Goal: Answer question/provide support: Share knowledge or assist other users

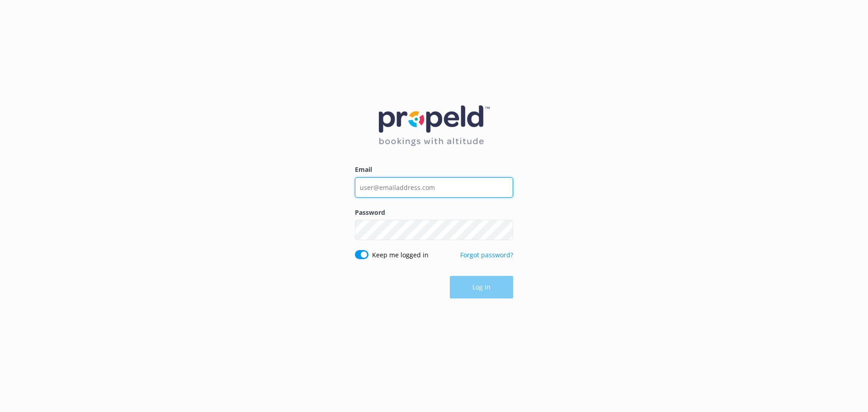
click at [418, 188] on input "Email" at bounding box center [434, 187] width 158 height 20
type input "[EMAIL_ADDRESS][DOMAIN_NAME]"
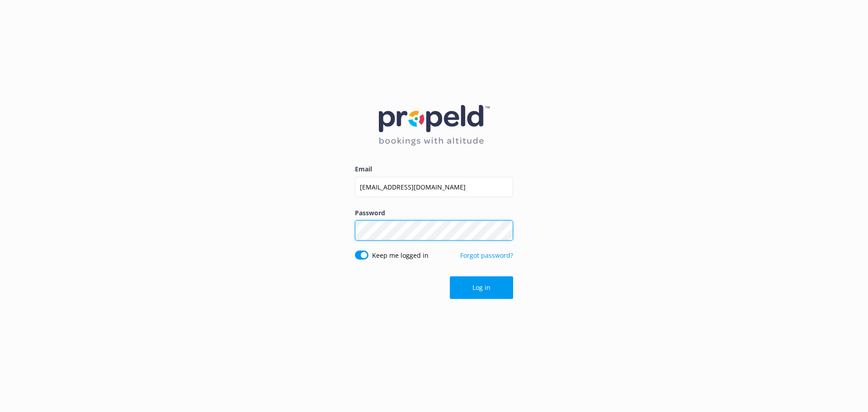
click button "Log in" at bounding box center [481, 287] width 63 height 23
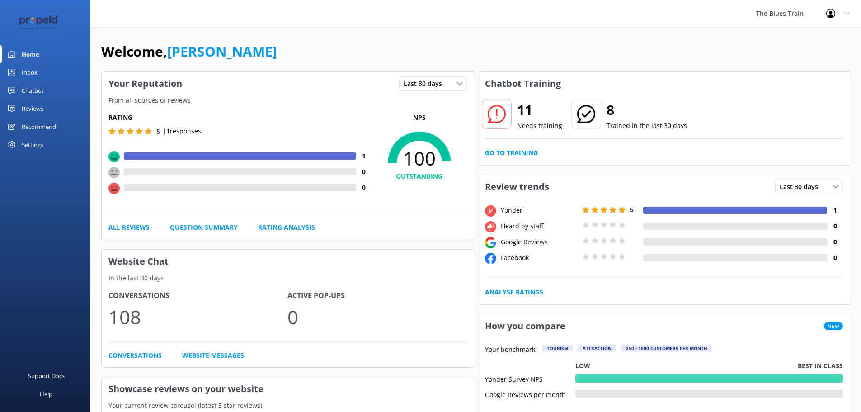
click at [37, 67] on div "Inbox" at bounding box center [30, 72] width 16 height 18
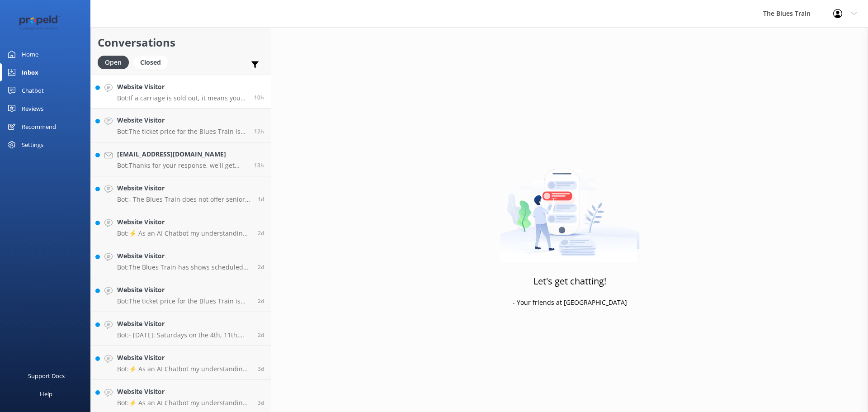
click at [196, 83] on h4 "Website Visitor" at bounding box center [182, 87] width 130 height 10
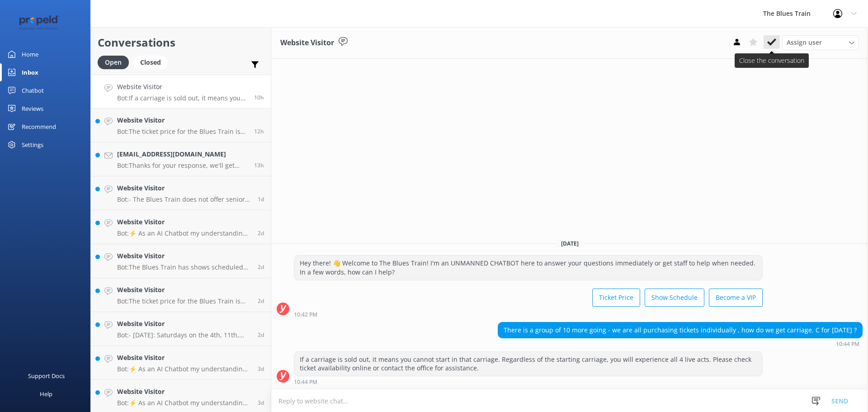
click at [774, 36] on button at bounding box center [772, 42] width 16 height 14
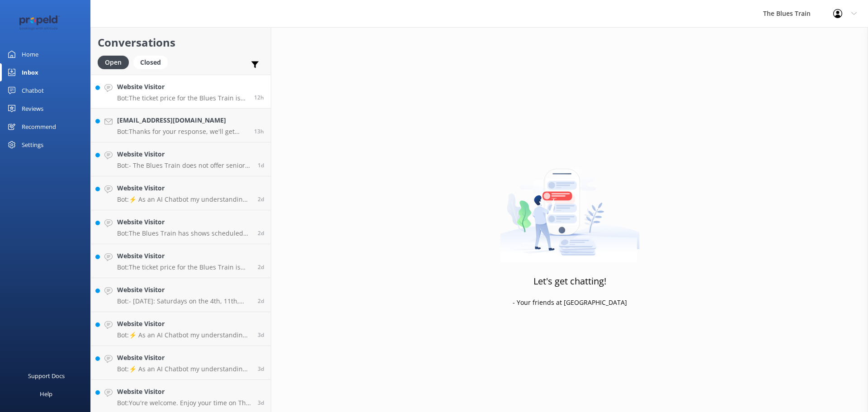
click at [194, 92] on div "Website Visitor Bot: The ticket price for the Blues Train is currently $175 per…" at bounding box center [182, 91] width 130 height 19
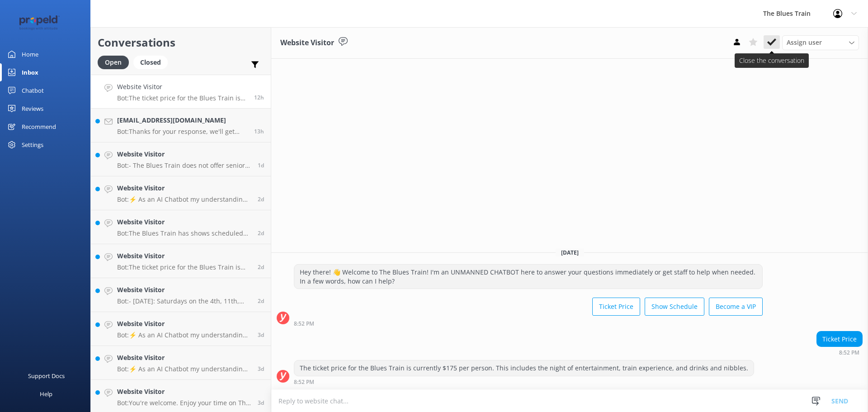
click at [772, 41] on icon at bounding box center [771, 42] width 9 height 9
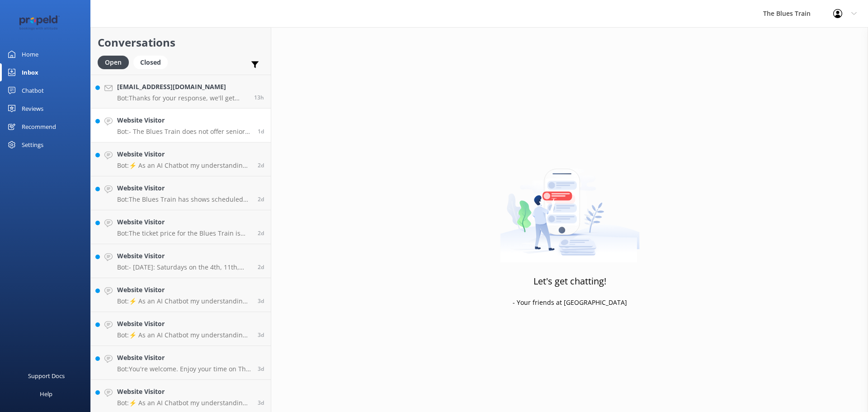
click at [208, 123] on h4 "Website Visitor" at bounding box center [184, 120] width 134 height 10
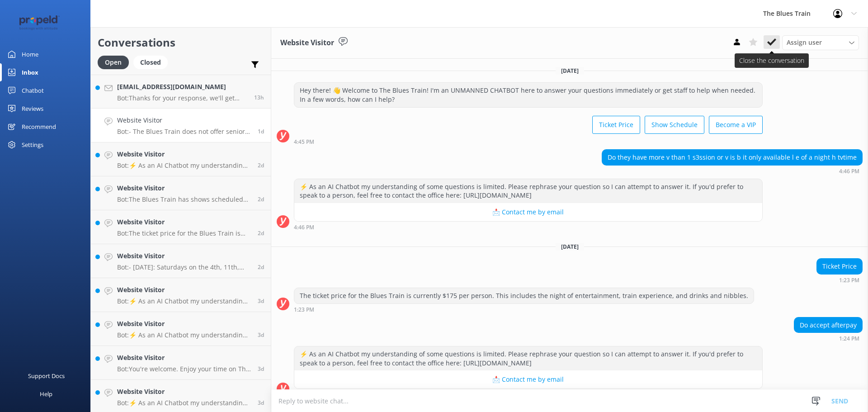
click at [772, 41] on icon at bounding box center [771, 42] width 9 height 9
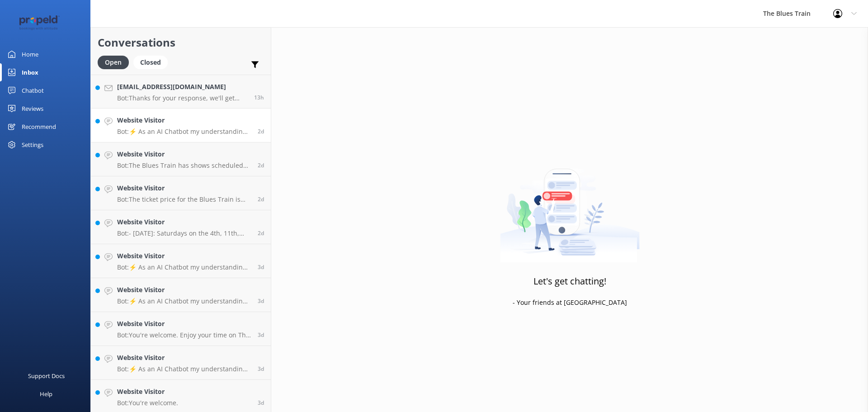
click at [220, 129] on p "Bot: ⚡ As an AI Chatbot my understanding of some questions is limited. Please r…" at bounding box center [184, 132] width 134 height 8
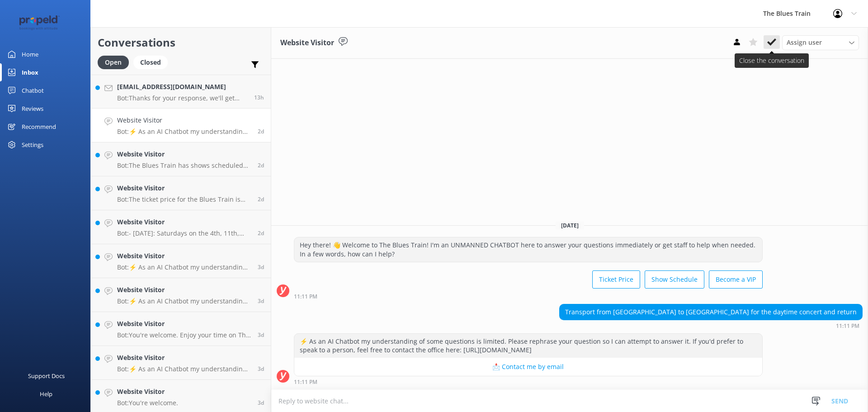
click at [774, 47] on button at bounding box center [772, 42] width 16 height 14
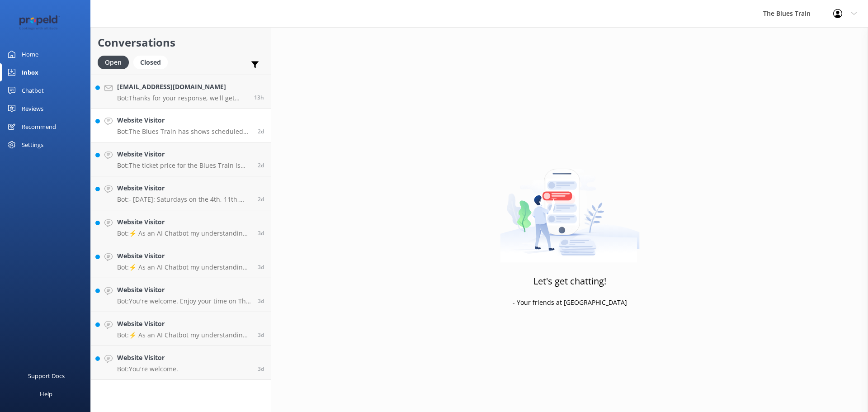
click at [169, 127] on div "Website Visitor Bot: The Blues Train has shows scheduled on the following dates…" at bounding box center [184, 125] width 134 height 20
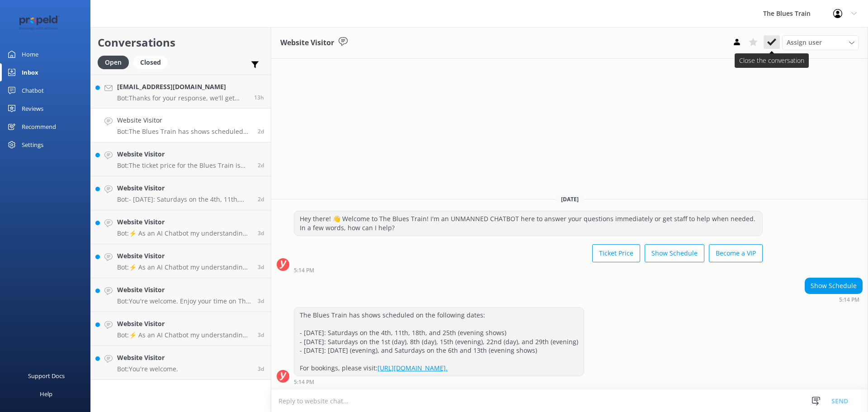
click at [777, 41] on button at bounding box center [772, 42] width 16 height 14
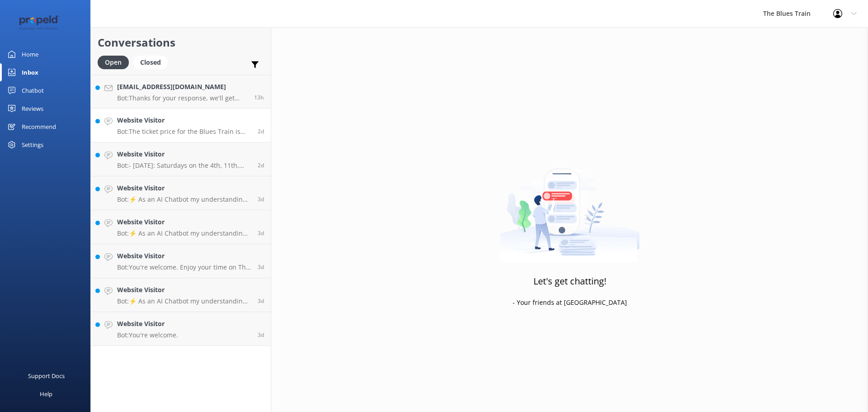
click at [194, 126] on div "Website Visitor Bot: The ticket price for the Blues Train is currently $175 per…" at bounding box center [184, 125] width 134 height 20
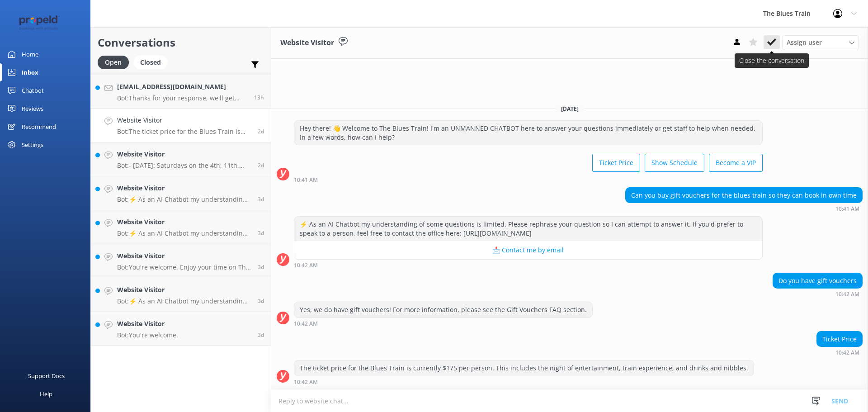
click at [775, 44] on icon at bounding box center [771, 42] width 9 height 9
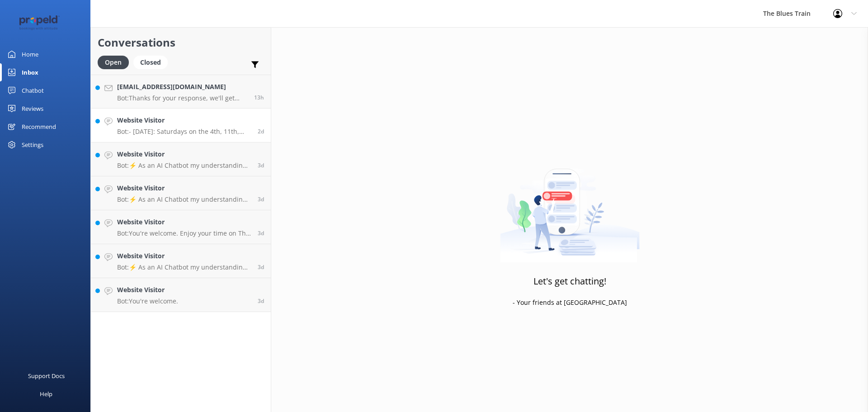
click at [234, 132] on p "Bot: - [DATE]: Saturdays on the 4th, 11th, 18th, and 25th (evening shows) - [DA…" at bounding box center [184, 132] width 134 height 8
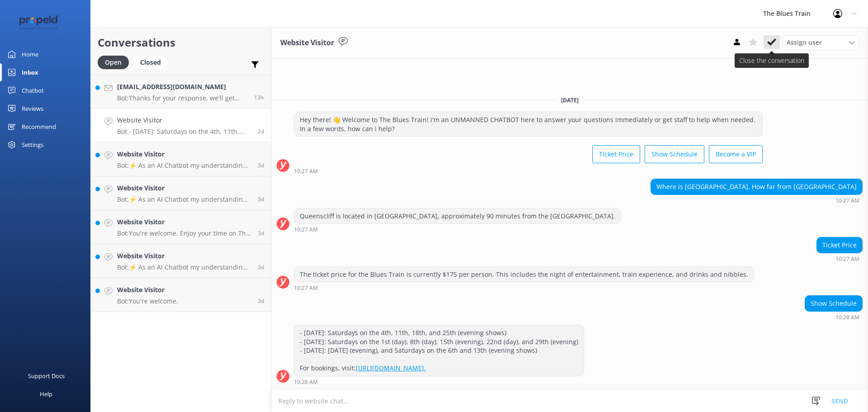
click at [773, 45] on icon at bounding box center [771, 42] width 9 height 9
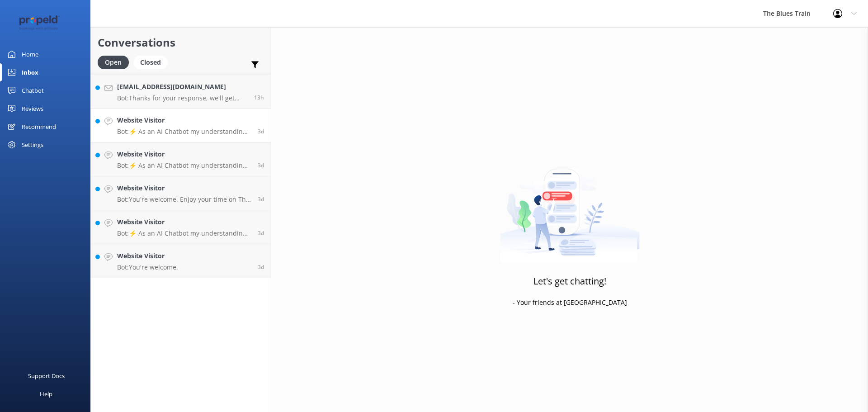
click at [158, 118] on h4 "Website Visitor" at bounding box center [184, 120] width 134 height 10
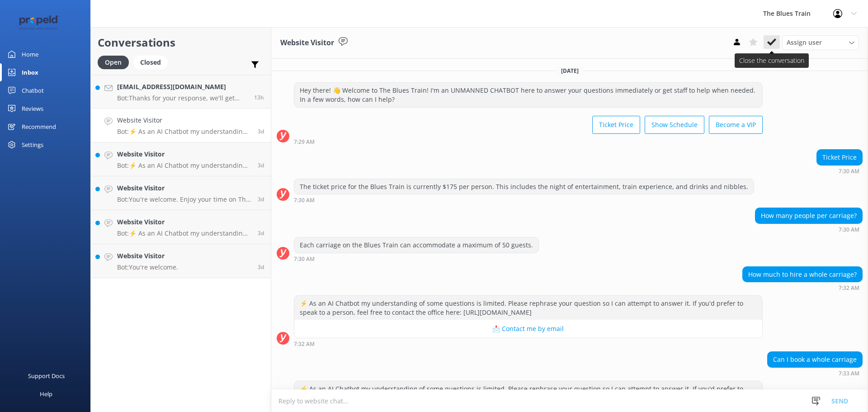
click at [773, 46] on icon at bounding box center [771, 42] width 9 height 9
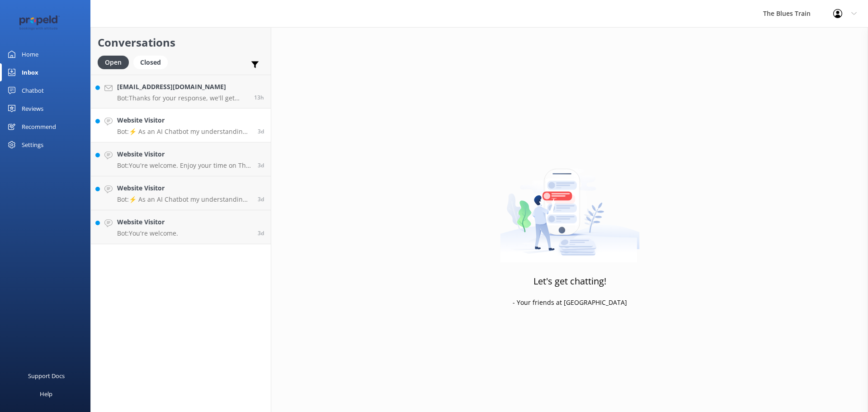
click at [226, 134] on p "Bot: ⚡ As an AI Chatbot my understanding of some questions is limited. Please r…" at bounding box center [184, 132] width 134 height 8
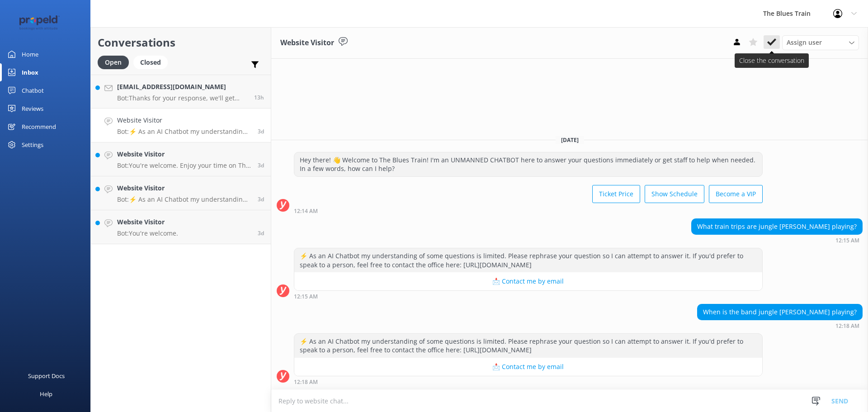
click at [775, 38] on icon at bounding box center [771, 42] width 9 height 9
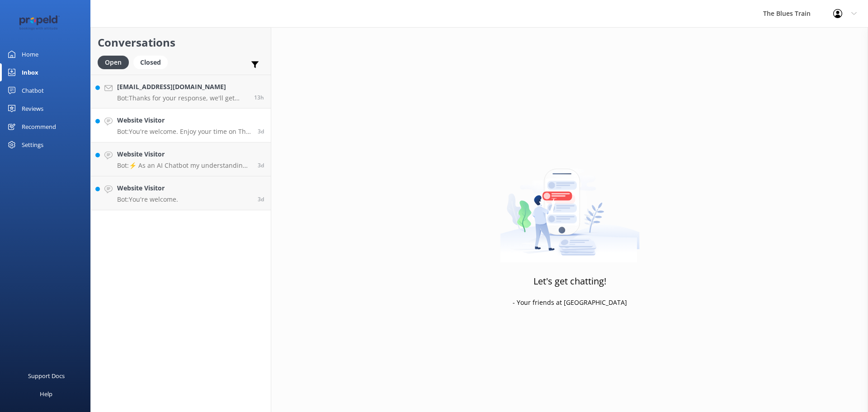
click at [237, 129] on p "Bot: You're welcome. Enjoy your time on The Blues Train!" at bounding box center [184, 132] width 134 height 8
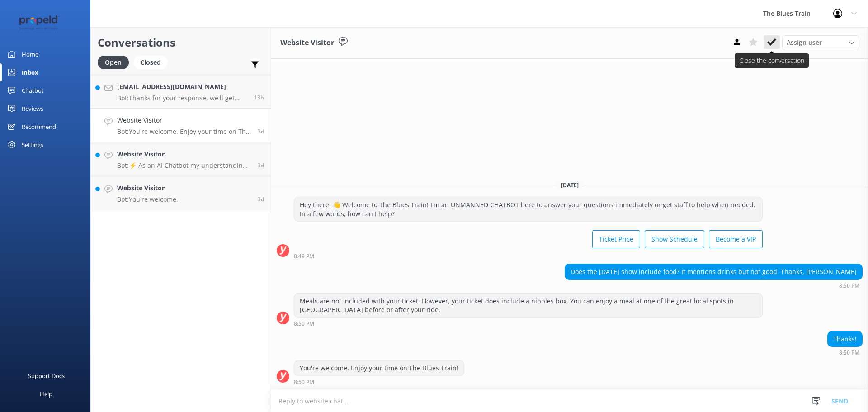
click at [771, 46] on icon at bounding box center [771, 42] width 9 height 9
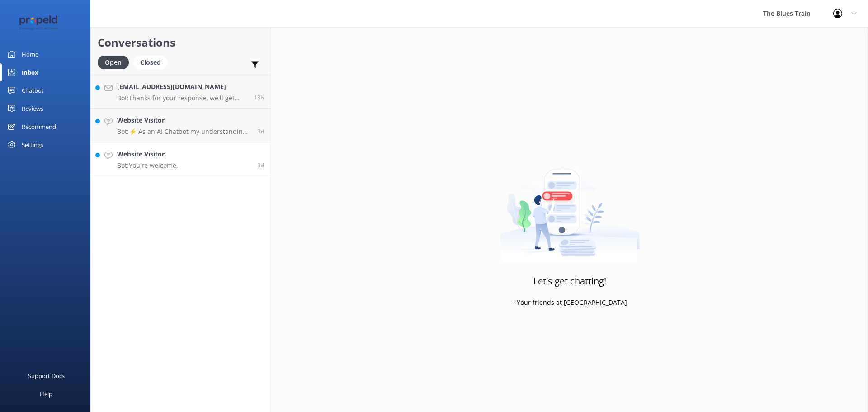
click at [183, 151] on link "Website Visitor Bot: You're welcome. 3d" at bounding box center [181, 159] width 180 height 34
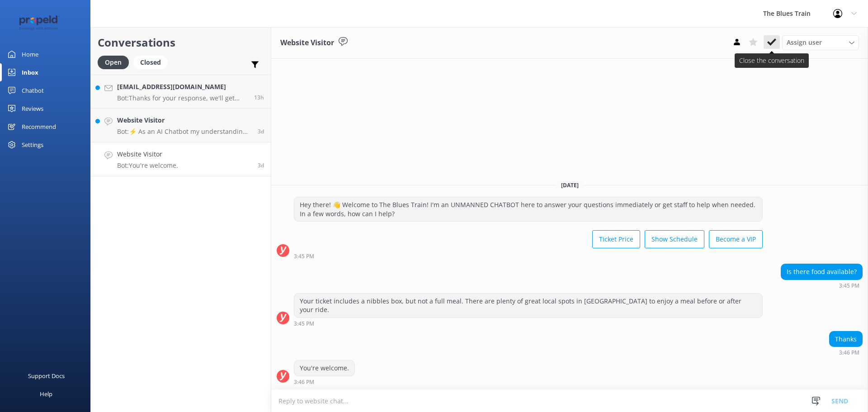
click at [771, 43] on icon at bounding box center [771, 42] width 9 height 9
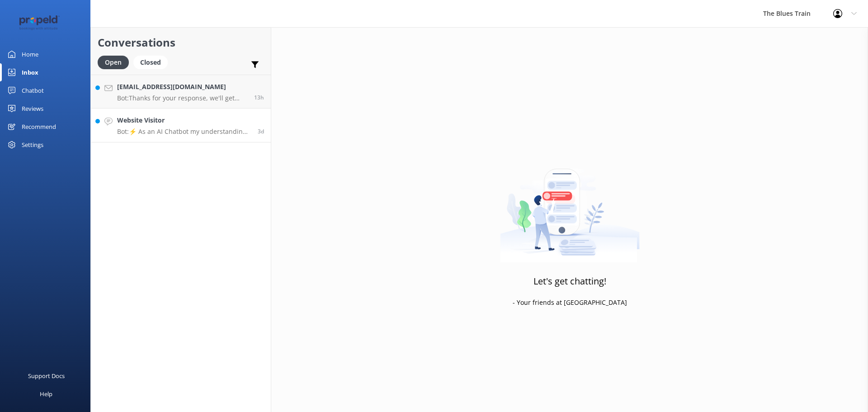
click at [192, 133] on p "Bot: ⚡ As an AI Chatbot my understanding of some questions is limited. Please r…" at bounding box center [184, 132] width 134 height 8
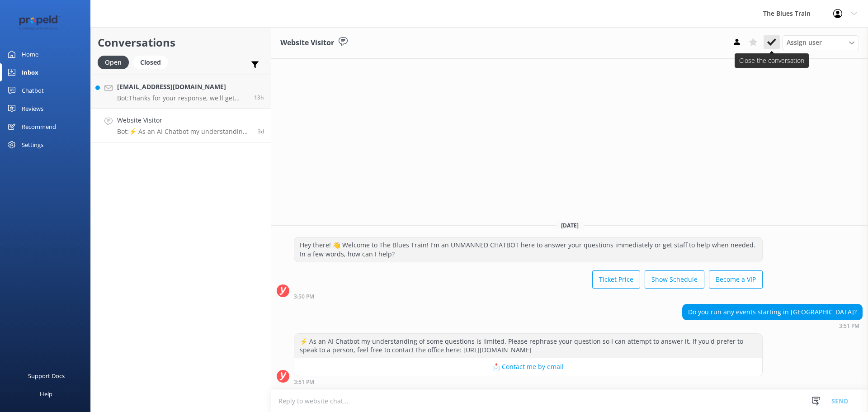
click at [773, 43] on use at bounding box center [771, 41] width 9 height 7
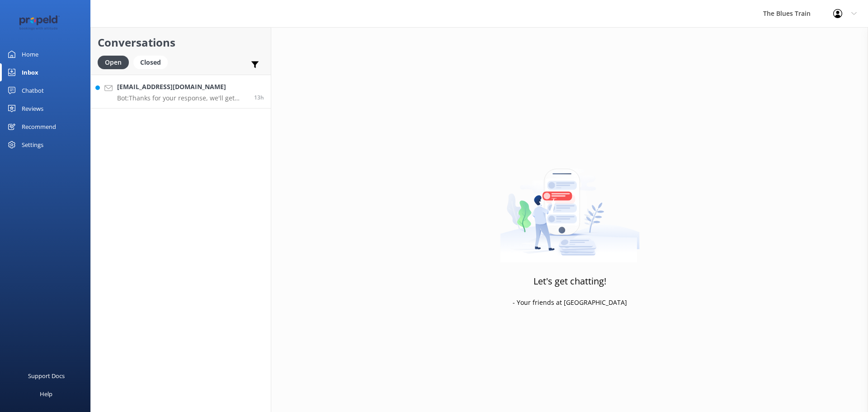
click at [162, 96] on p "Bot: Thanks for your response, we'll get back to you as soon as we can during o…" at bounding box center [182, 98] width 130 height 8
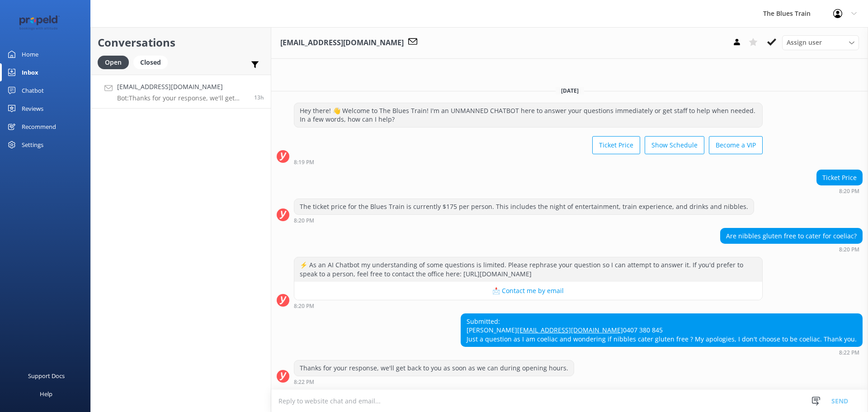
click at [382, 399] on textarea at bounding box center [569, 401] width 597 height 22
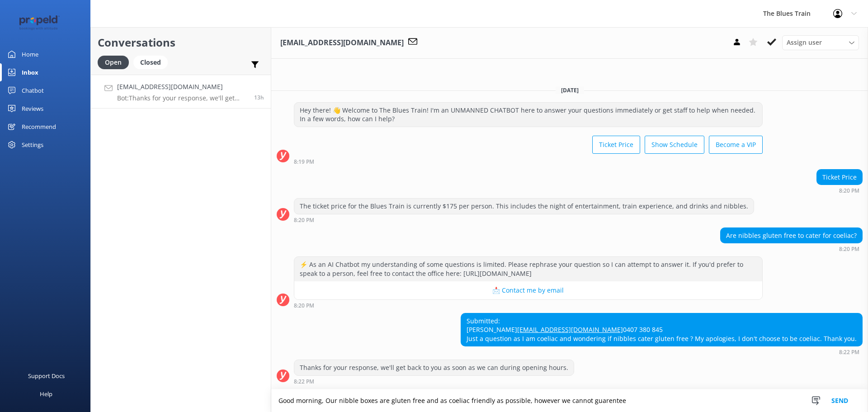
click at [598, 401] on textarea "Good morning, Our nibble boxes are gluten free and as coeliac friendly as possi…" at bounding box center [569, 400] width 597 height 23
click at [708, 397] on textarea "Good morning, Our nibble boxes are gluten free and as coeliac friendly as possi…" at bounding box center [569, 400] width 597 height 23
type textarea "Good morning, Our nibble boxes are gluten free and as coeliac friendly as possi…"
click at [834, 399] on button "Send" at bounding box center [840, 400] width 34 height 23
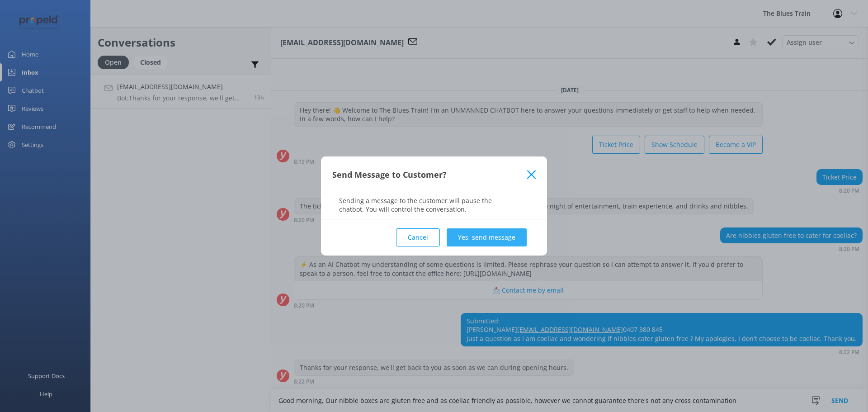
click at [487, 243] on button "Yes, send message" at bounding box center [487, 237] width 80 height 18
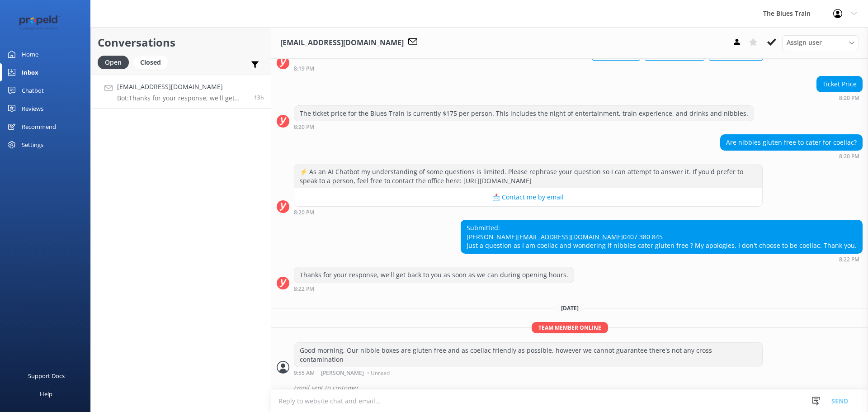
scroll to position [93, 0]
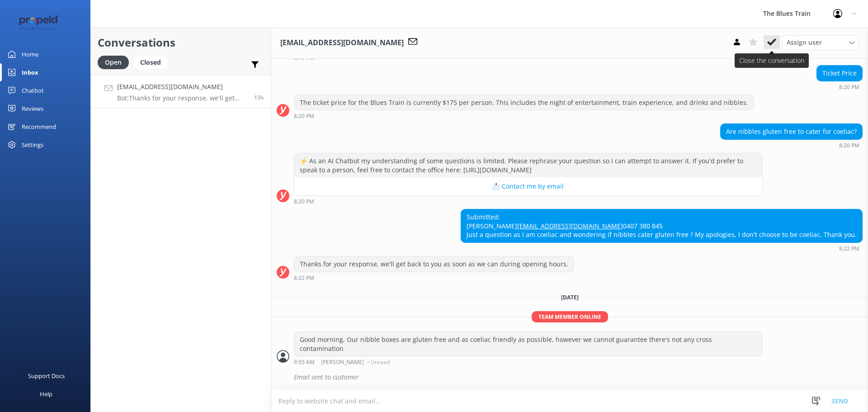
click at [776, 46] on button at bounding box center [772, 42] width 16 height 14
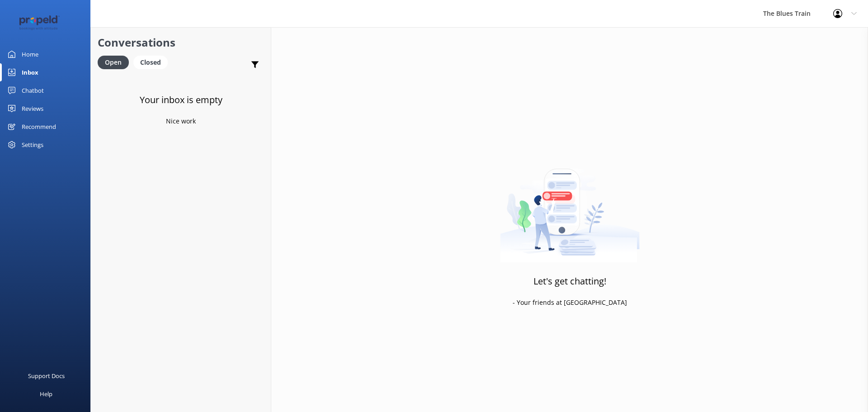
click at [49, 50] on link "Home" at bounding box center [45, 54] width 90 height 18
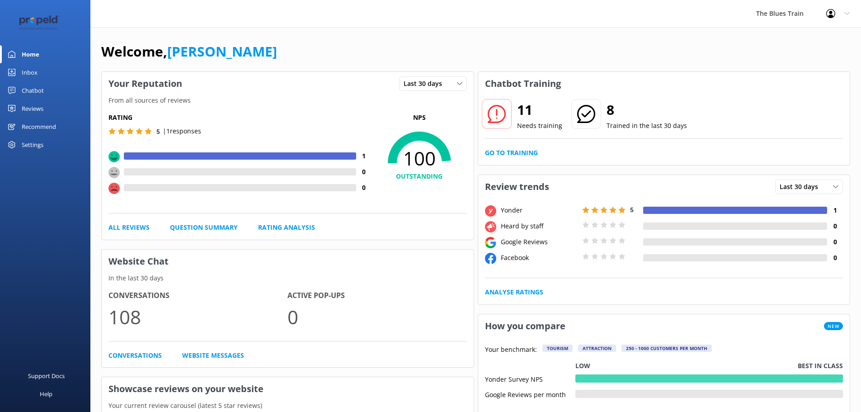
click at [43, 95] on div "Chatbot" at bounding box center [33, 90] width 22 height 18
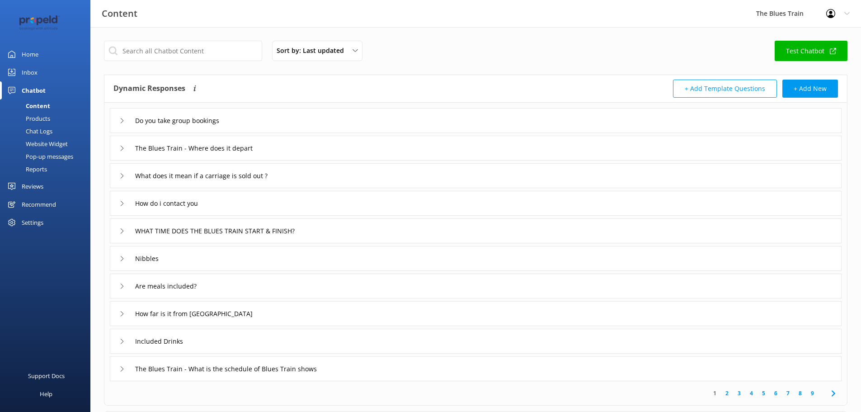
click at [56, 132] on link "Chat Logs" at bounding box center [47, 131] width 85 height 13
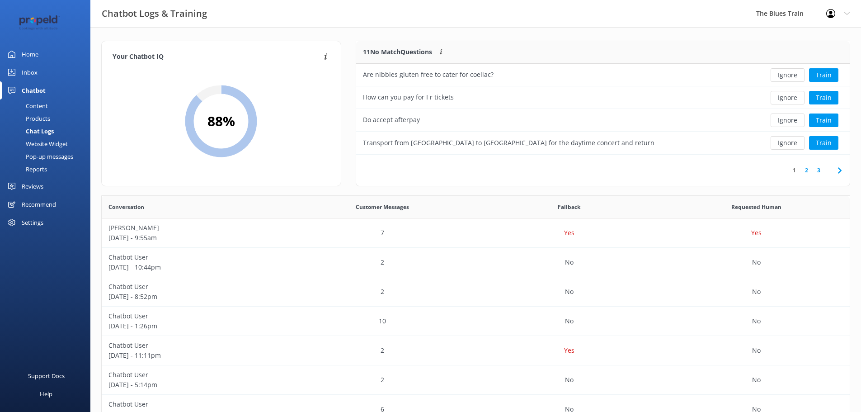
scroll to position [107, 487]
click at [834, 74] on button "Train" at bounding box center [823, 75] width 29 height 14
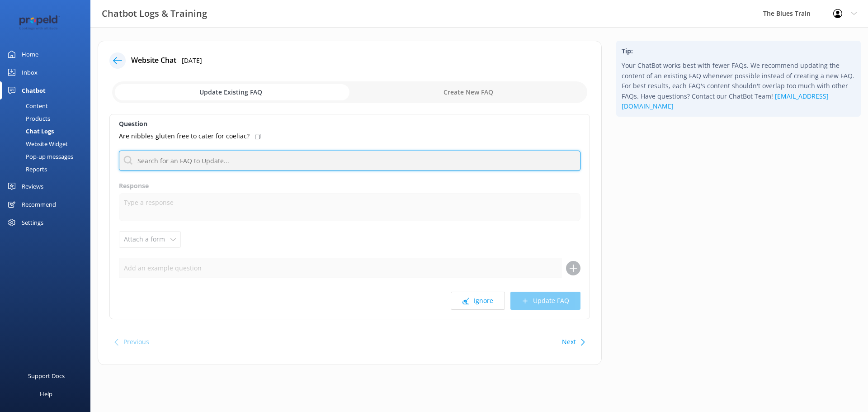
click at [254, 162] on input "text" at bounding box center [350, 161] width 462 height 20
click at [163, 163] on input "nibbl" at bounding box center [350, 161] width 462 height 20
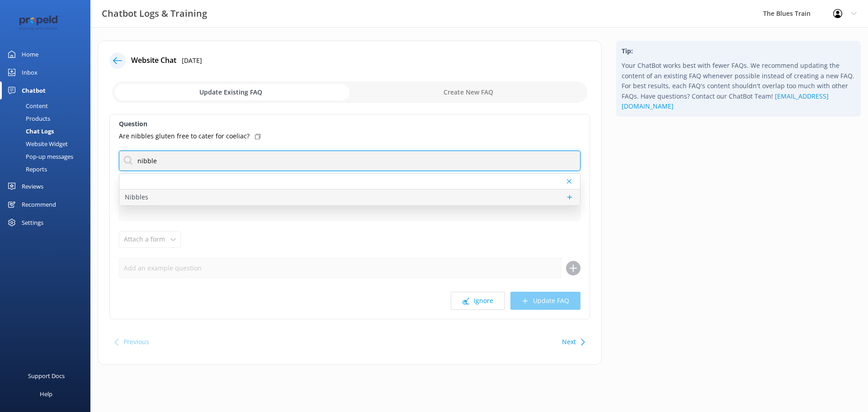
type input "nibble"
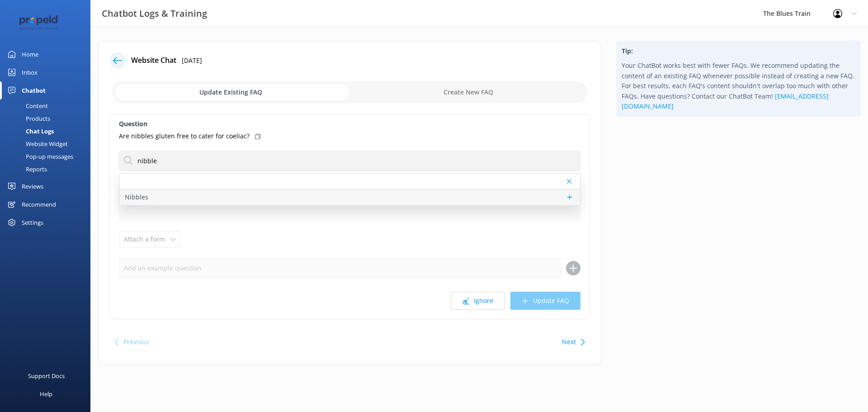
click at [162, 193] on div "Nibbles" at bounding box center [349, 197] width 461 height 16
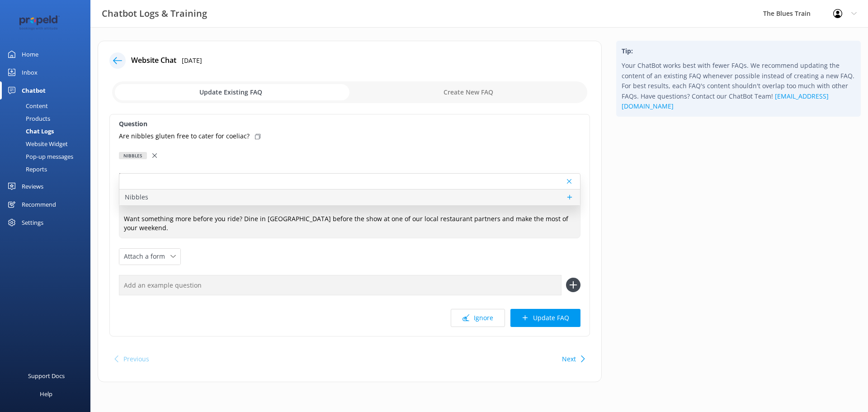
click at [199, 201] on div "Nibbles" at bounding box center [349, 197] width 461 height 16
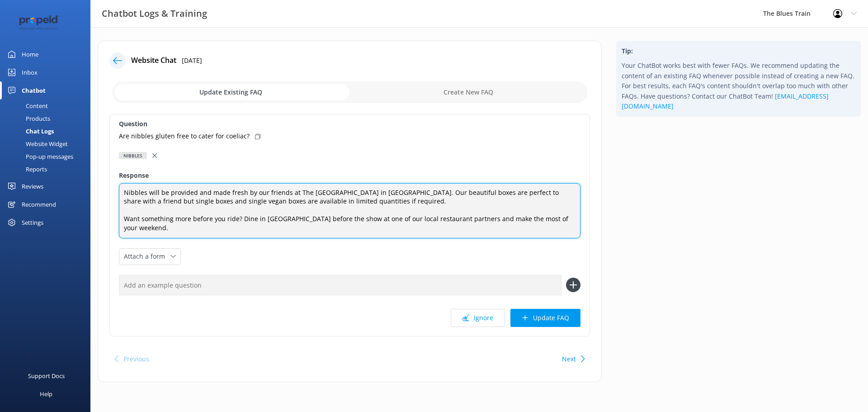
click at [195, 190] on textarea "Nibbles will be provided and made fresh by our friends at The [GEOGRAPHIC_DATA]…" at bounding box center [350, 210] width 462 height 55
type textarea "Nibbles will be provided (GF friendly) and made fresh by our friends at The [GE…"
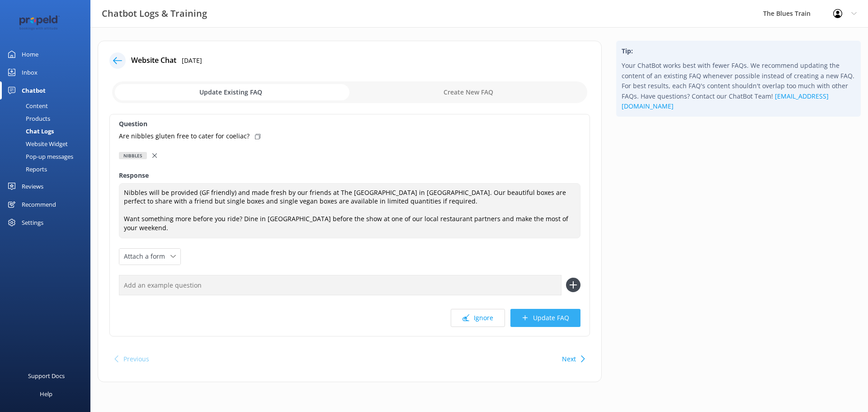
click at [545, 309] on button "Update FAQ" at bounding box center [545, 318] width 70 height 18
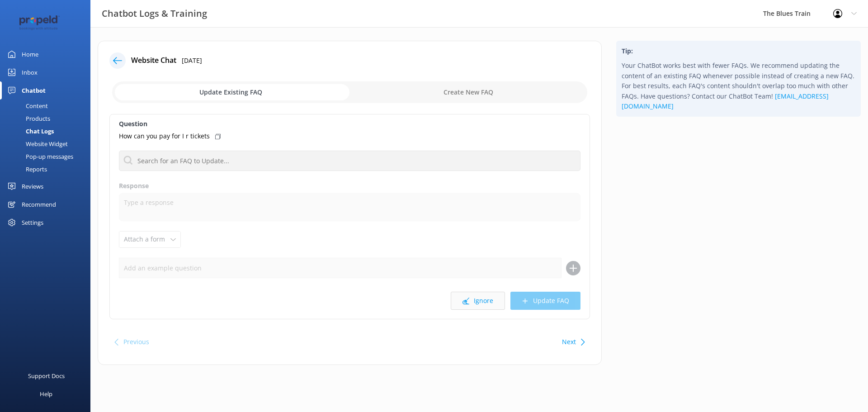
click at [488, 304] on button "Ignore" at bounding box center [478, 301] width 54 height 18
click at [479, 298] on button "Ignore" at bounding box center [478, 301] width 54 height 18
click at [476, 297] on button "Ignore" at bounding box center [478, 301] width 54 height 18
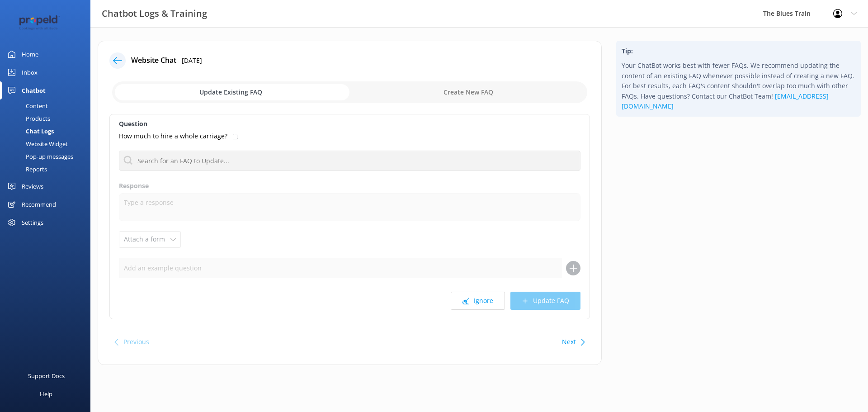
click at [476, 297] on button "Ignore" at bounding box center [478, 301] width 54 height 18
click at [476, 299] on button "Ignore" at bounding box center [478, 301] width 54 height 18
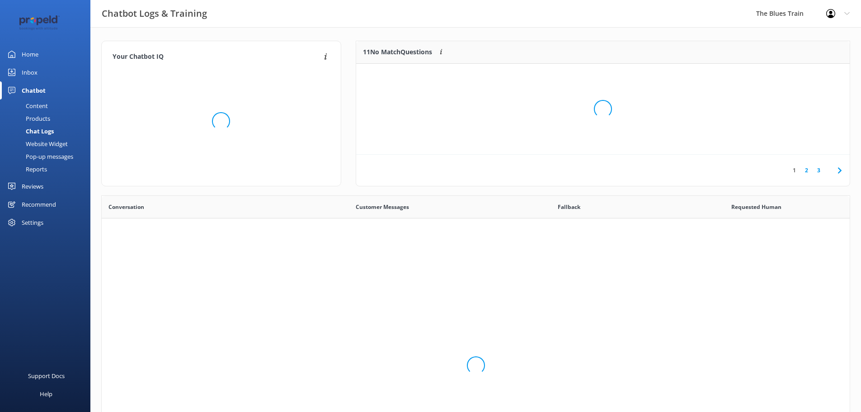
scroll to position [310, 741]
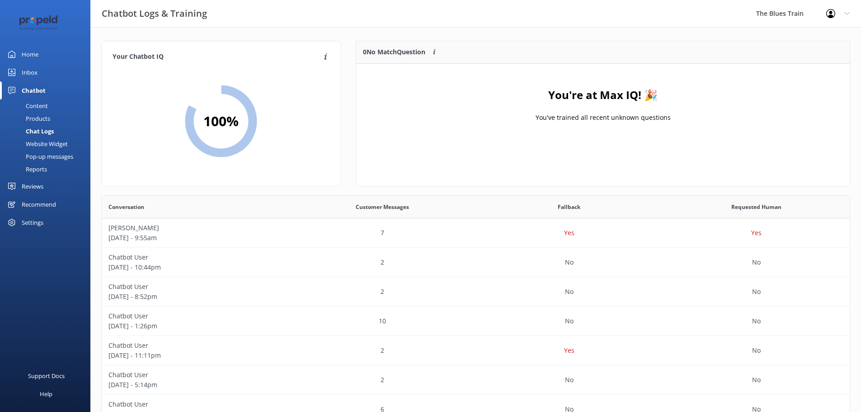
click at [47, 56] on link "Home" at bounding box center [45, 54] width 90 height 18
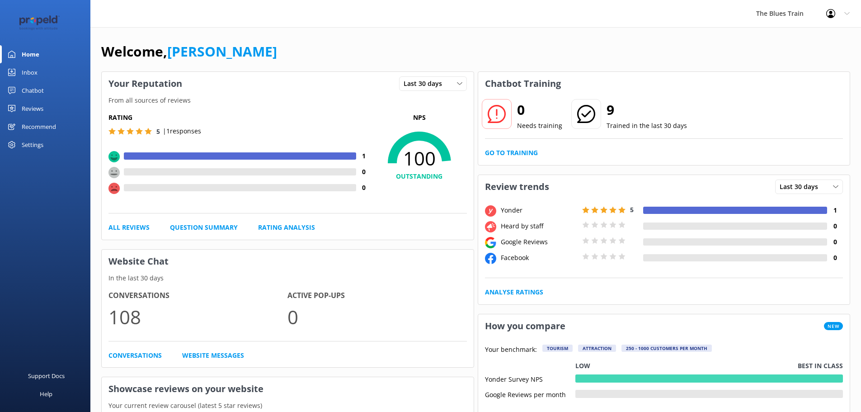
click at [36, 72] on div "Inbox" at bounding box center [30, 72] width 16 height 18
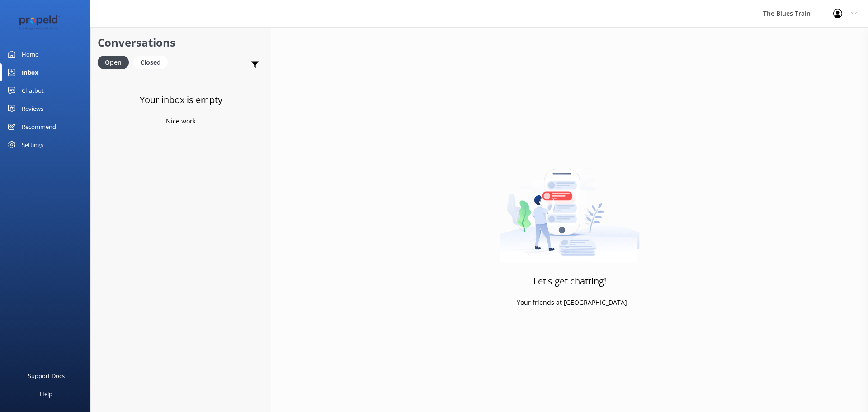
click at [47, 49] on link "Home" at bounding box center [45, 54] width 90 height 18
